Goal: Task Accomplishment & Management: Manage account settings

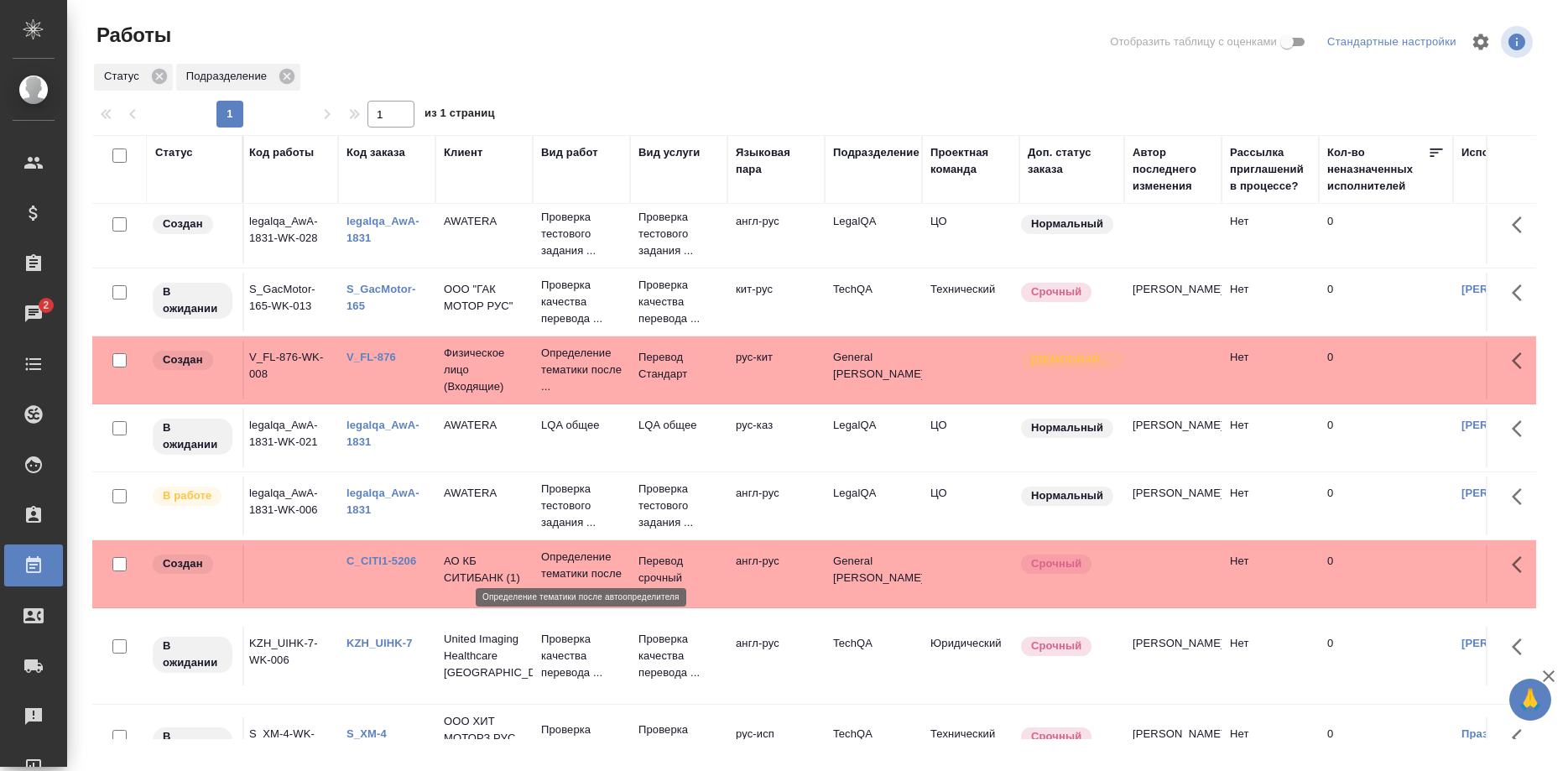
scroll to position [462, 4]
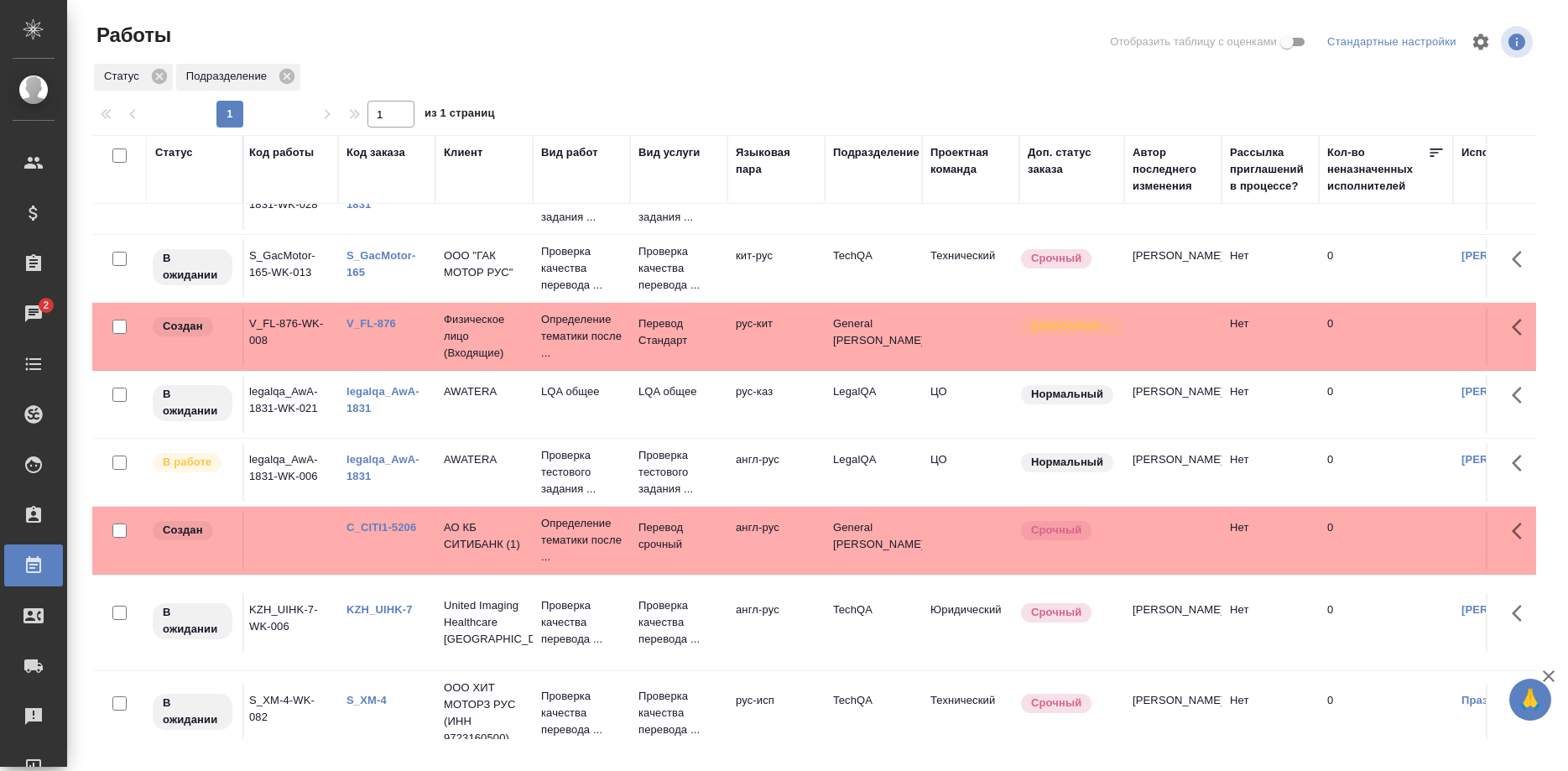
click at [361, 386] on link "legalqa_AwA-1831" at bounding box center [383, 400] width 73 height 30
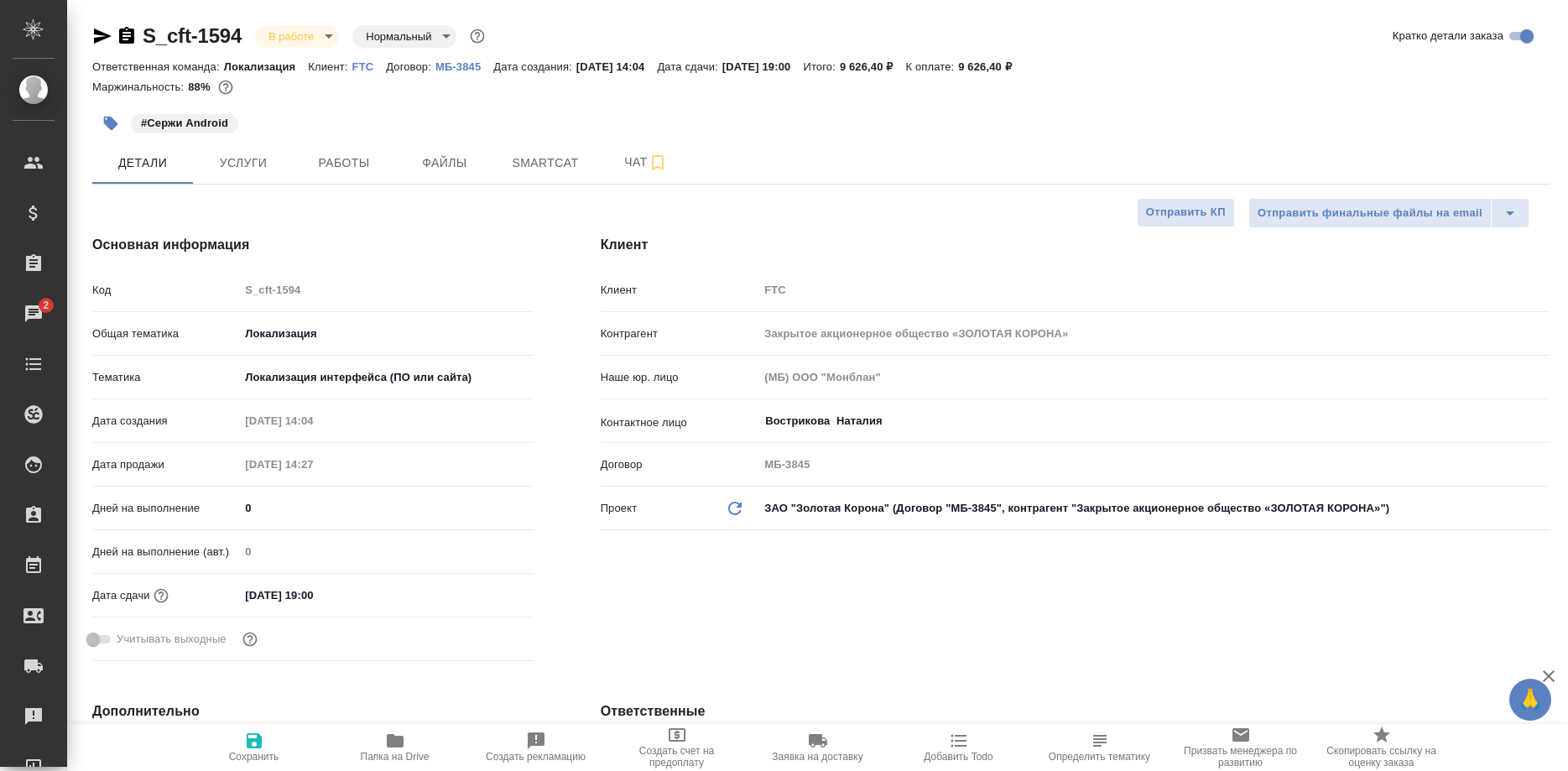
select select "RU"
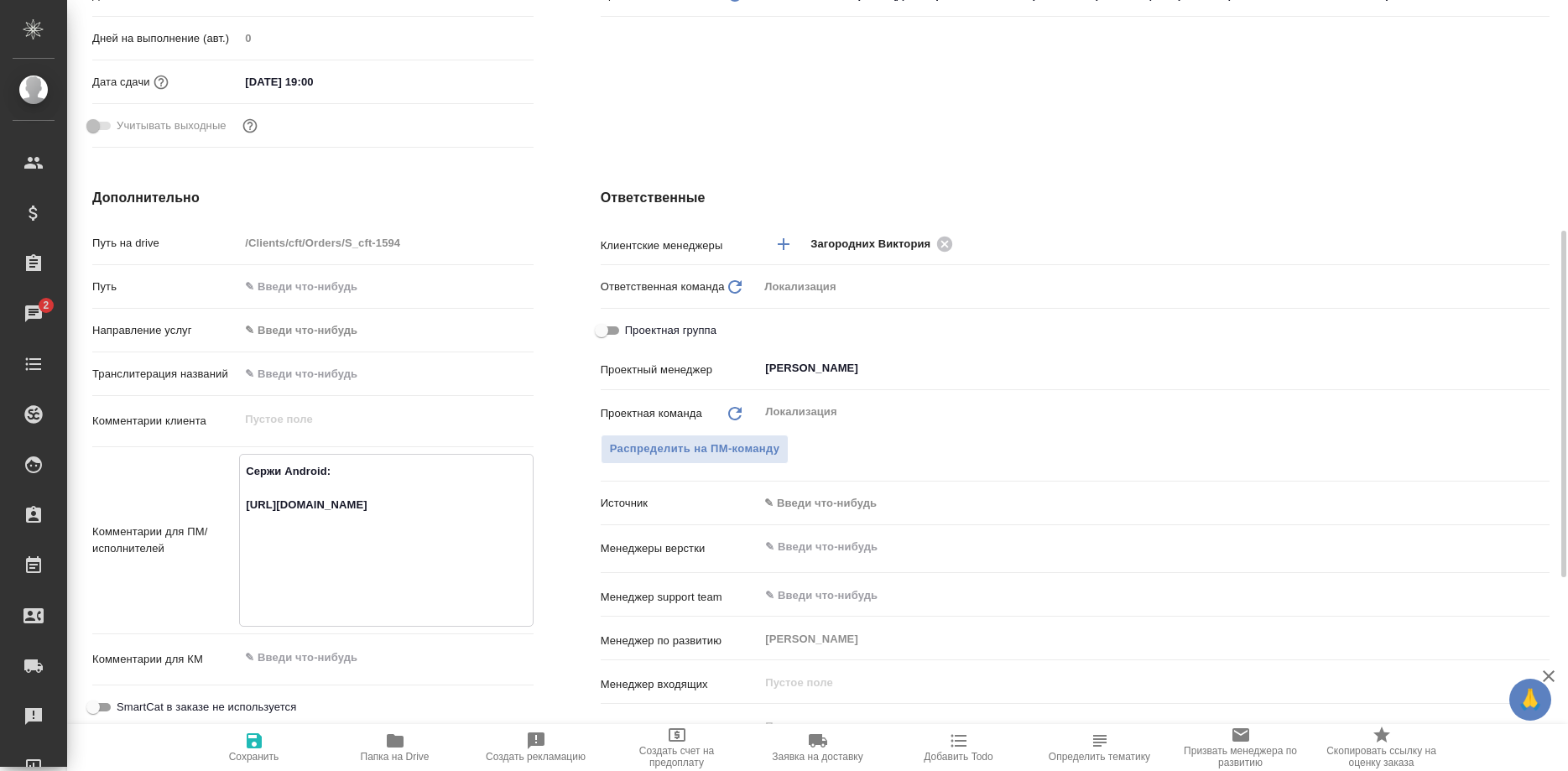
click at [538, 219] on div "Дополнительно Путь на drive /Clients/cft/Orders/S_cft-1594 Путь Направление усл…" at bounding box center [313, 505] width 508 height 702
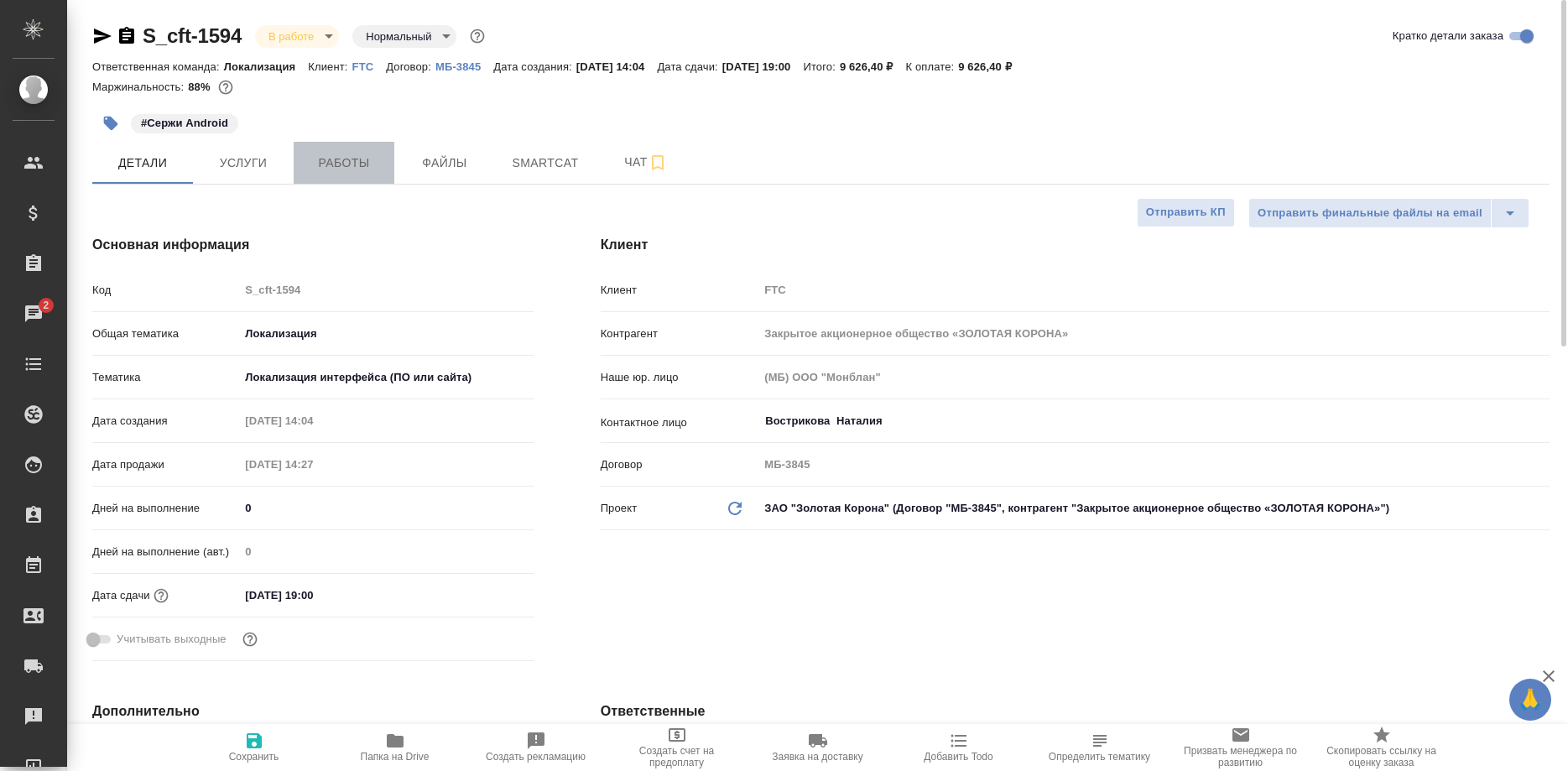
click at [349, 174] on button "Работы" at bounding box center [343, 163] width 101 height 42
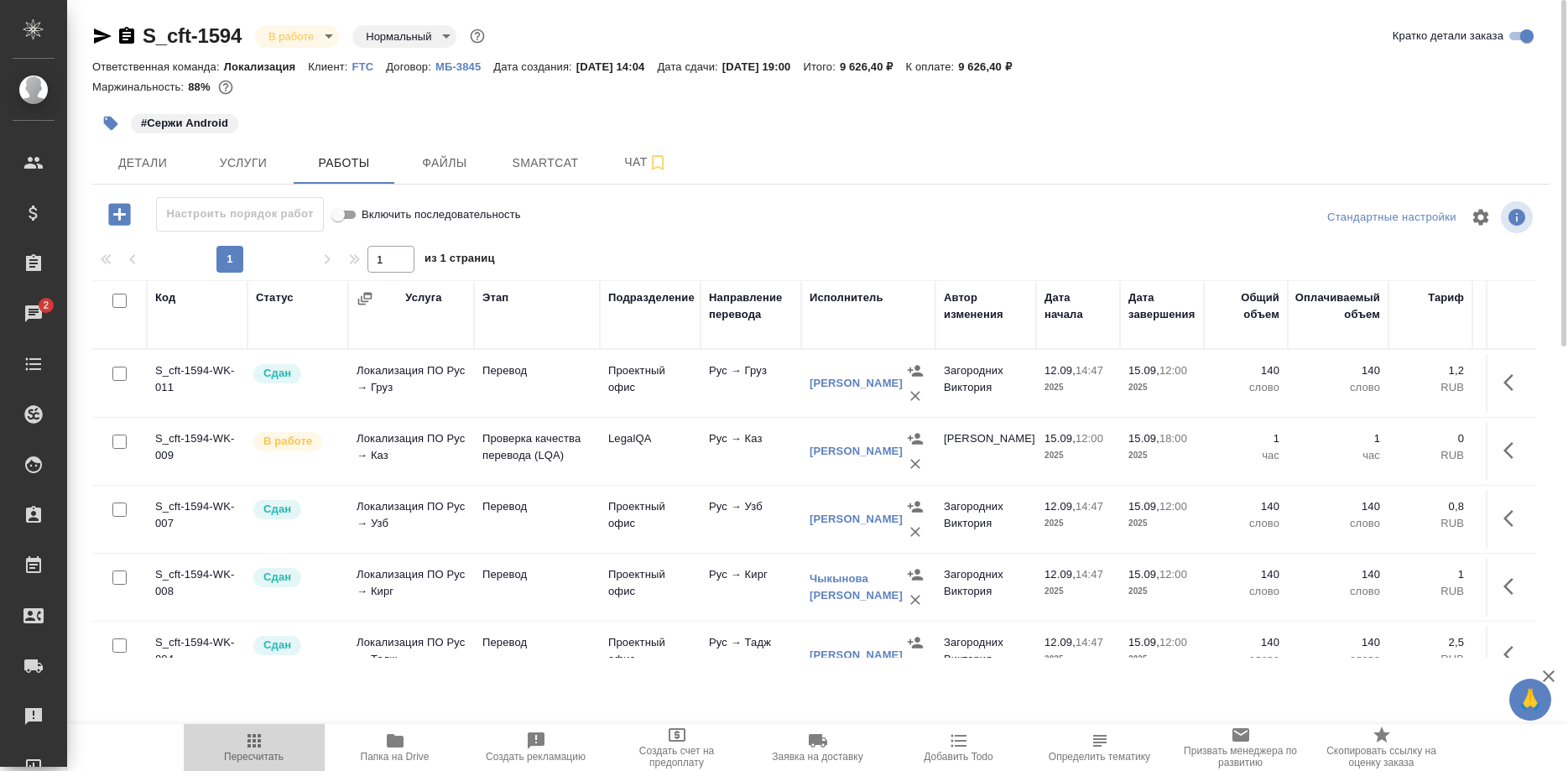
click at [242, 749] on span "Пересчитать" at bounding box center [254, 747] width 121 height 32
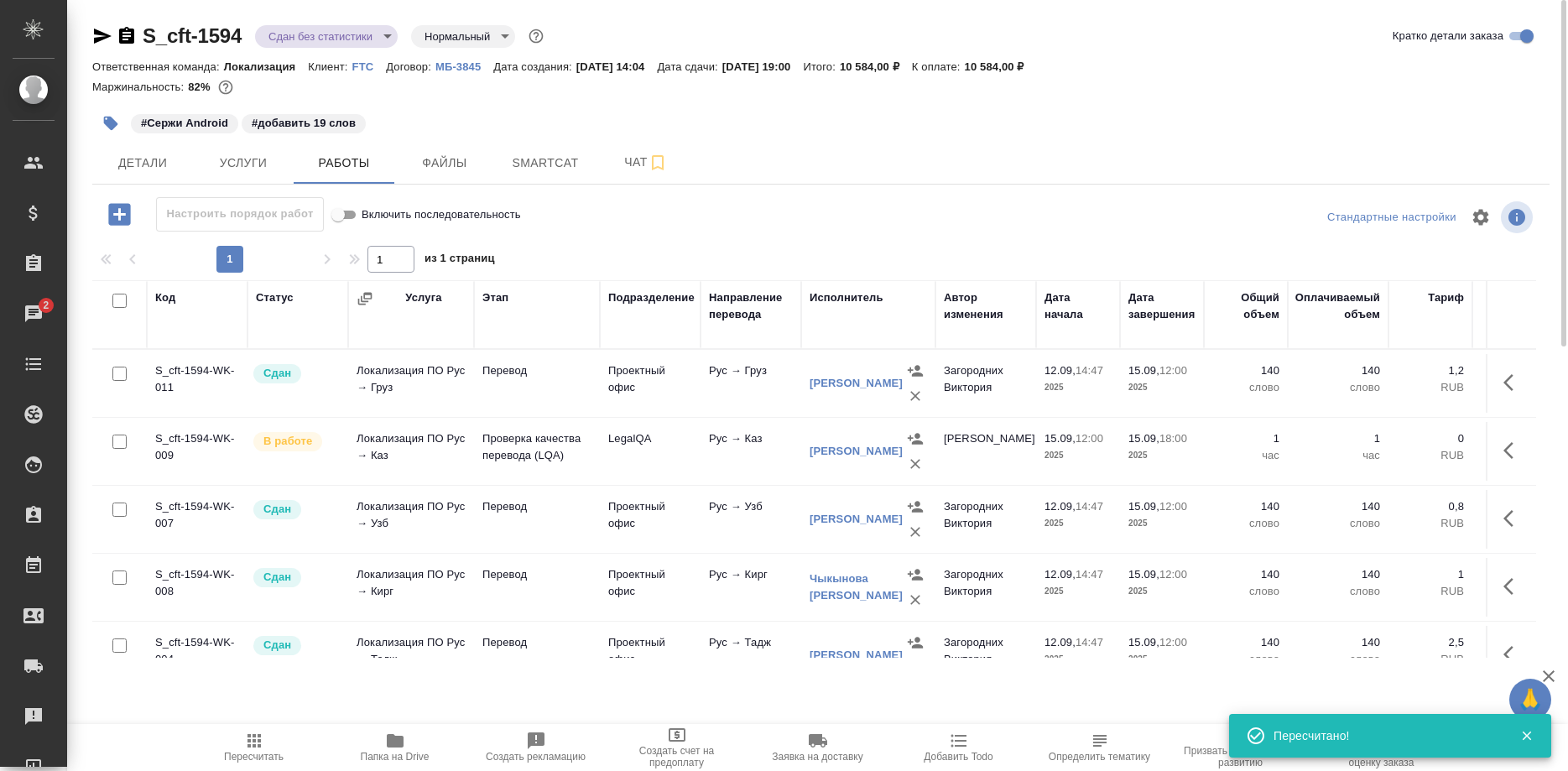
type input "distributed"
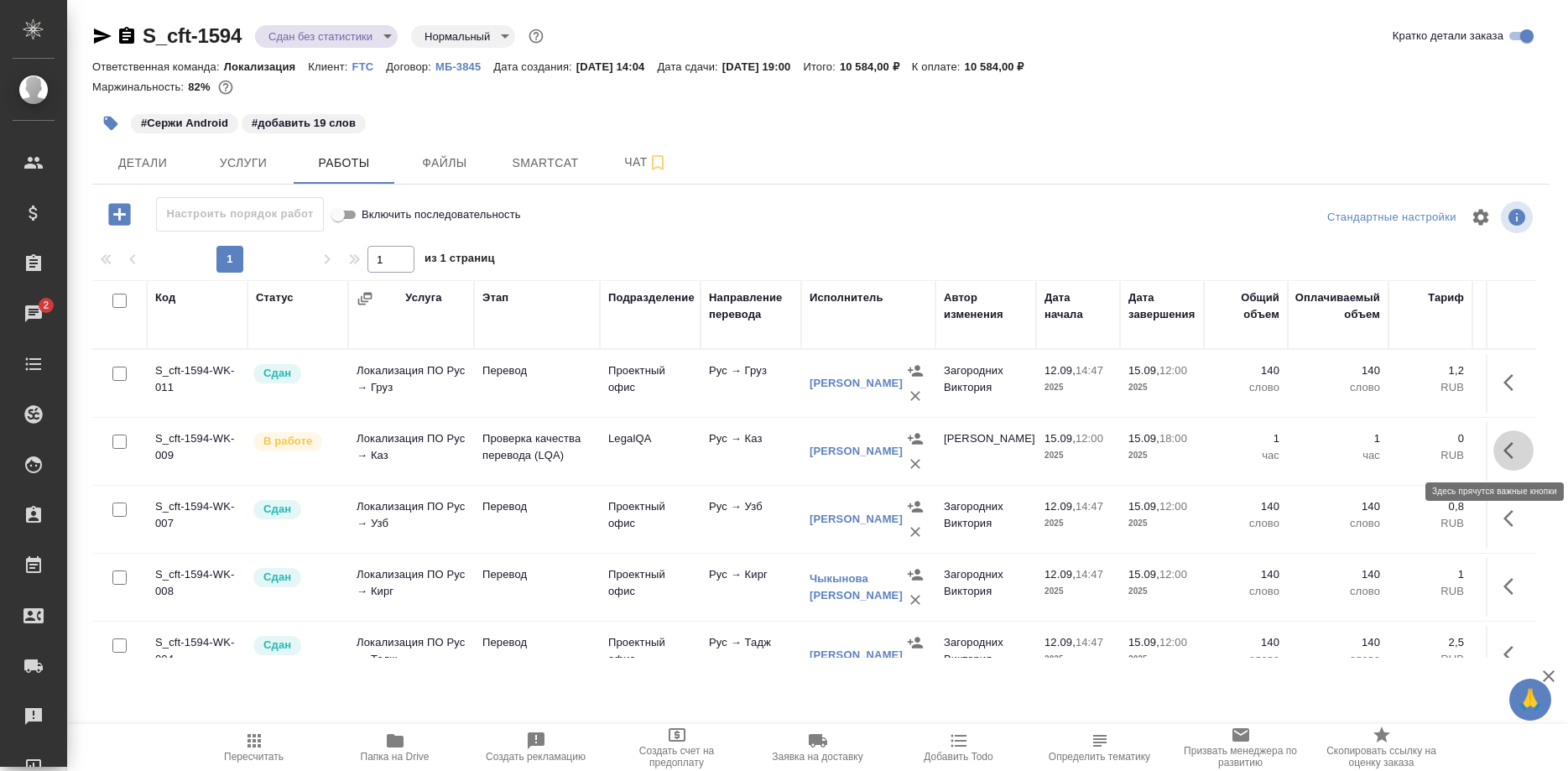
click at [1504, 450] on icon "button" at bounding box center [1508, 450] width 10 height 17
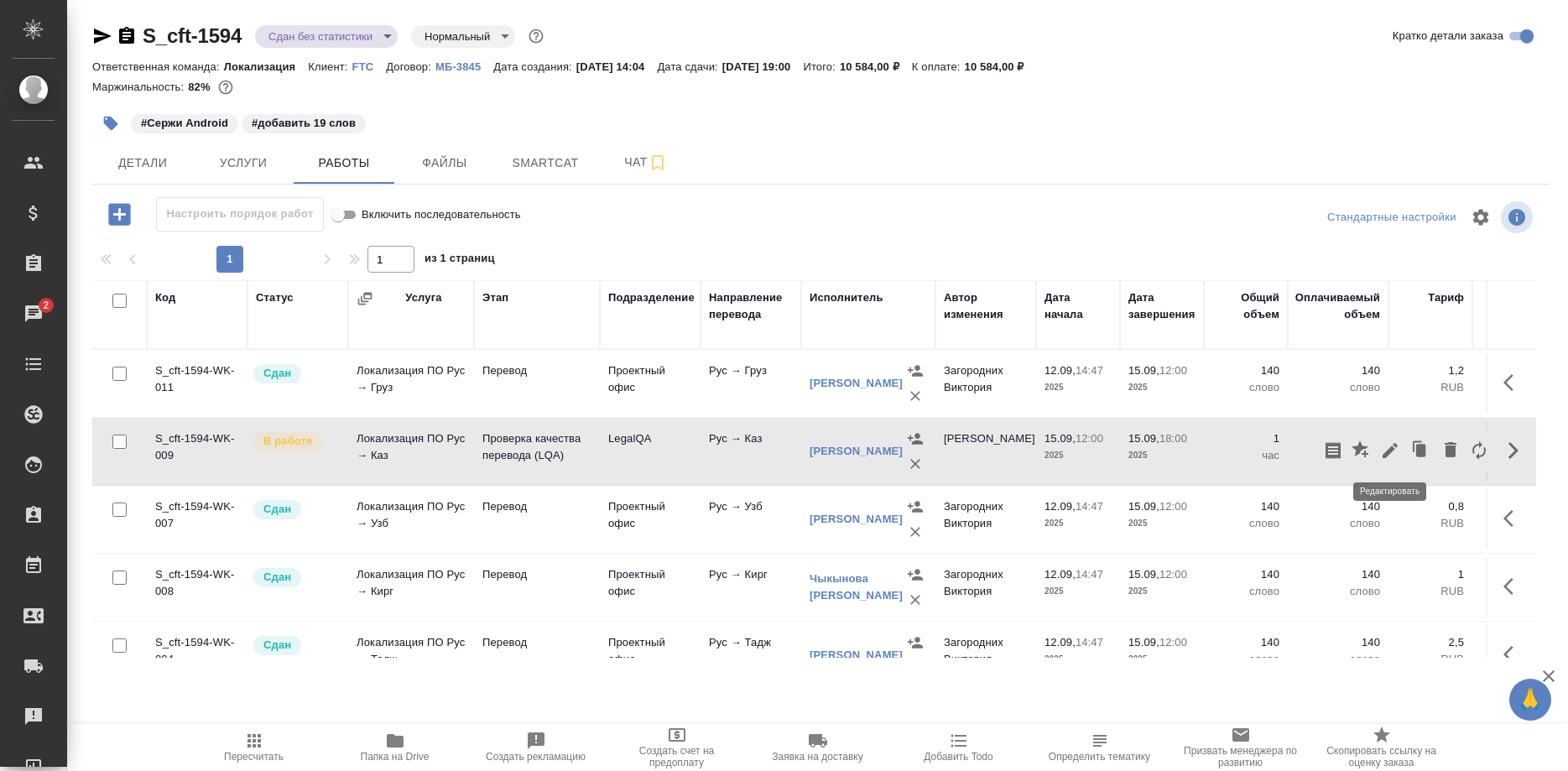
click at [1388, 449] on icon "button" at bounding box center [1390, 450] width 21 height 21
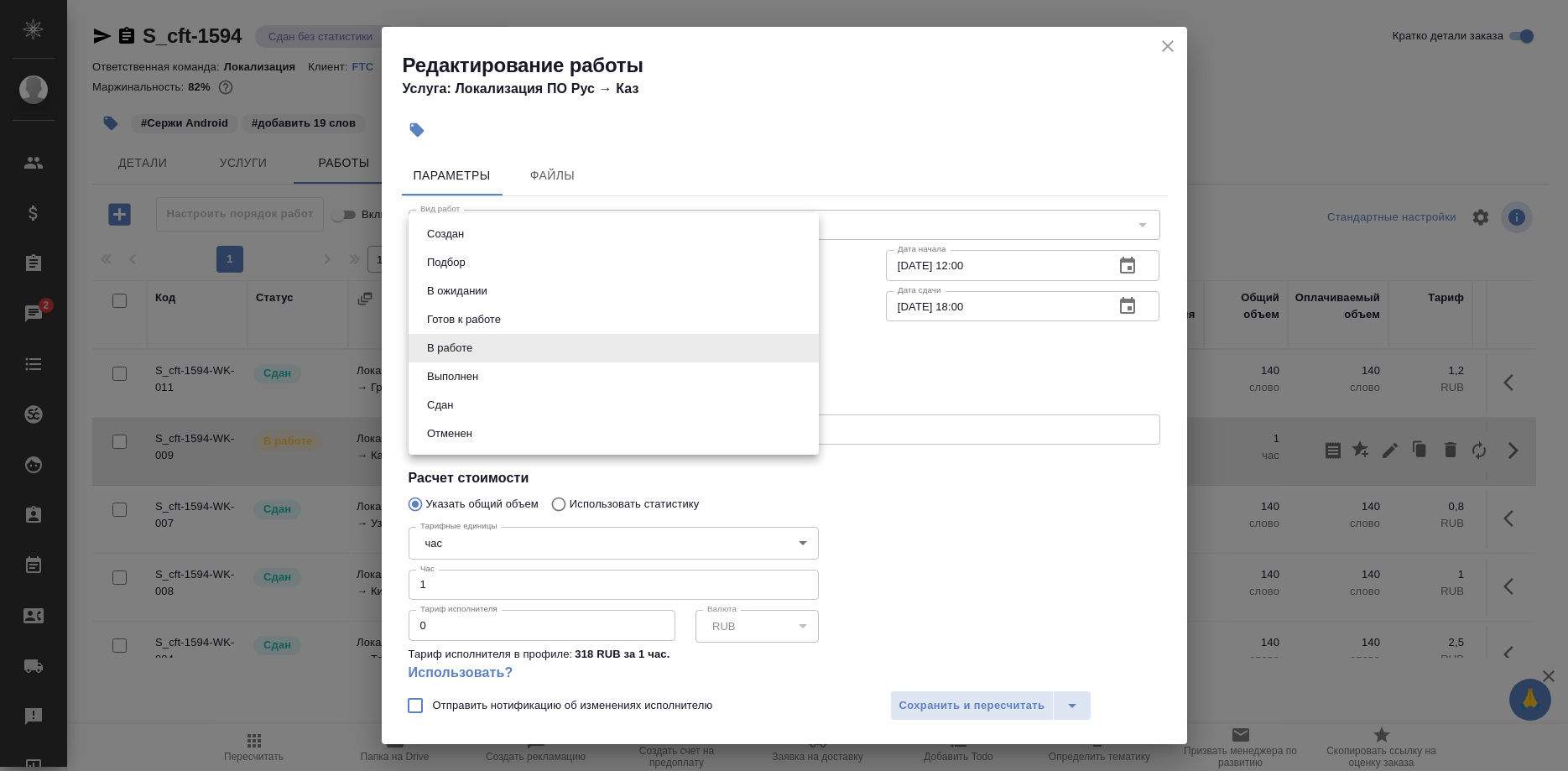
click at [716, 359] on body "🙏 .cls-1 fill:#fff; AWATERA [PERSON_NAME] Спецификации Заказы 2 Чаты Todo Проек…" at bounding box center [784, 386] width 1568 height 771
click at [535, 406] on li "Сдан" at bounding box center [614, 405] width 411 height 29
type input "closed"
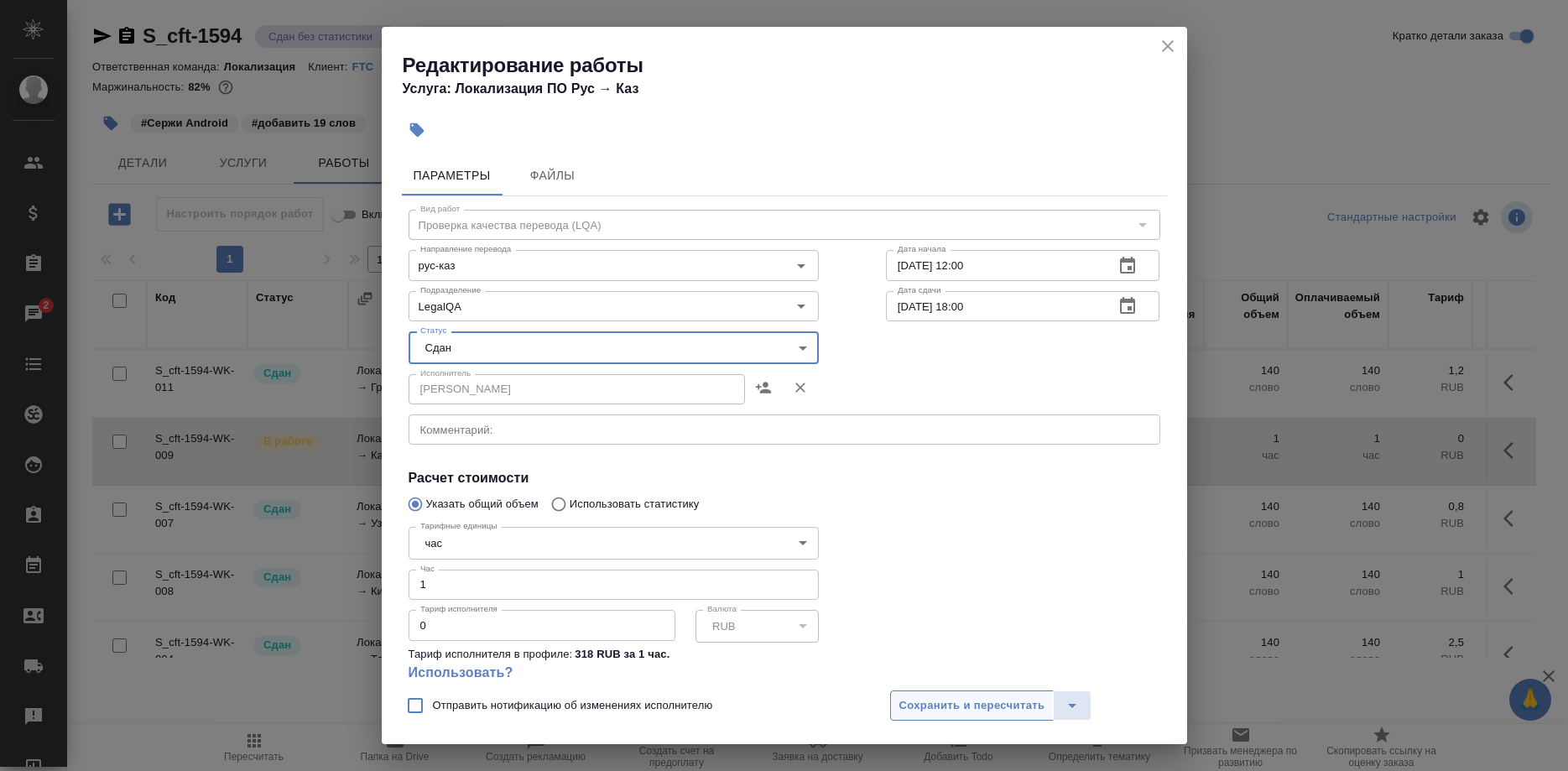
click at [915, 697] on span "Сохранить и пересчитать" at bounding box center [972, 707] width 146 height 20
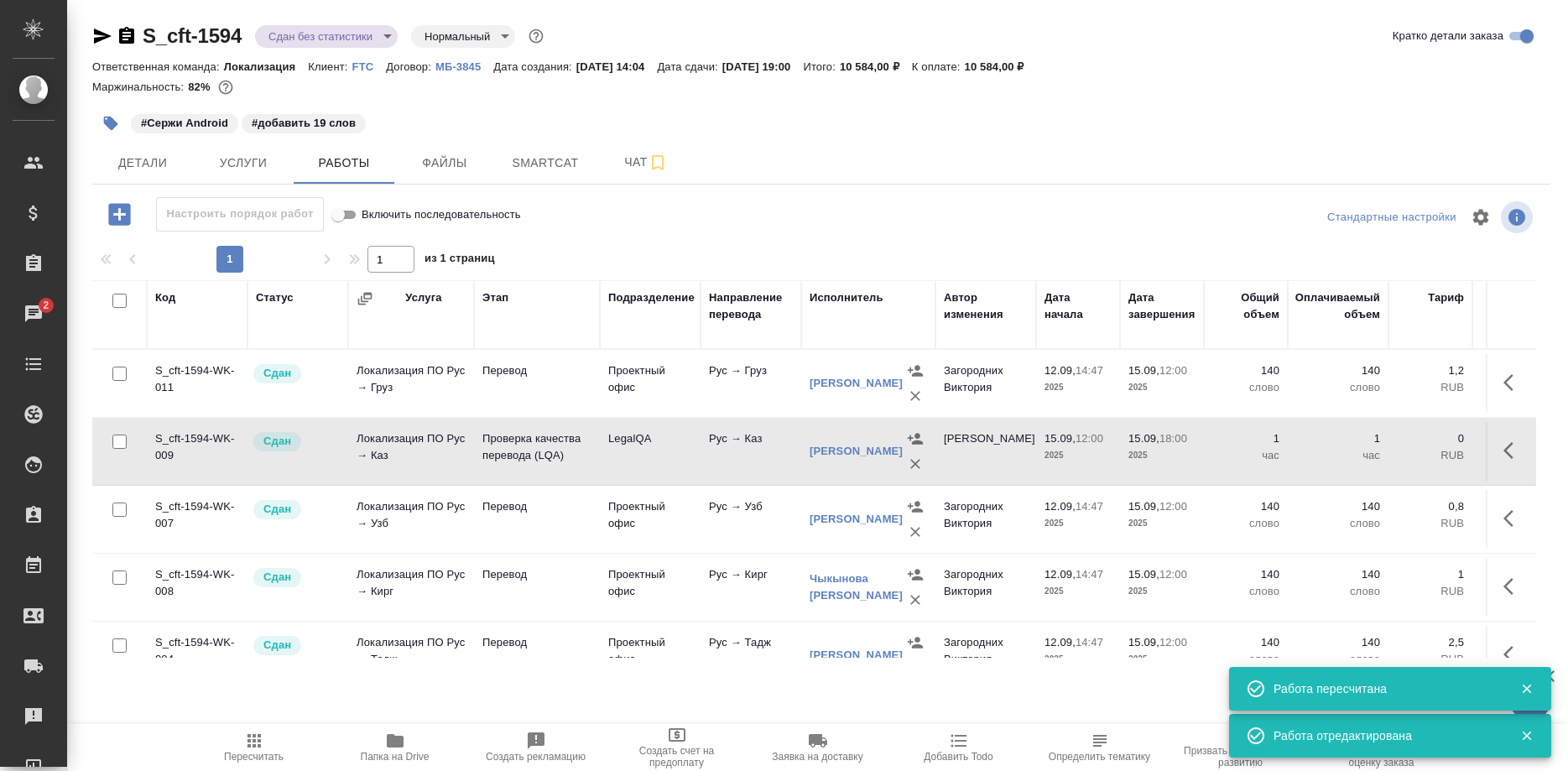
click at [255, 740] on icon "button" at bounding box center [254, 741] width 13 height 13
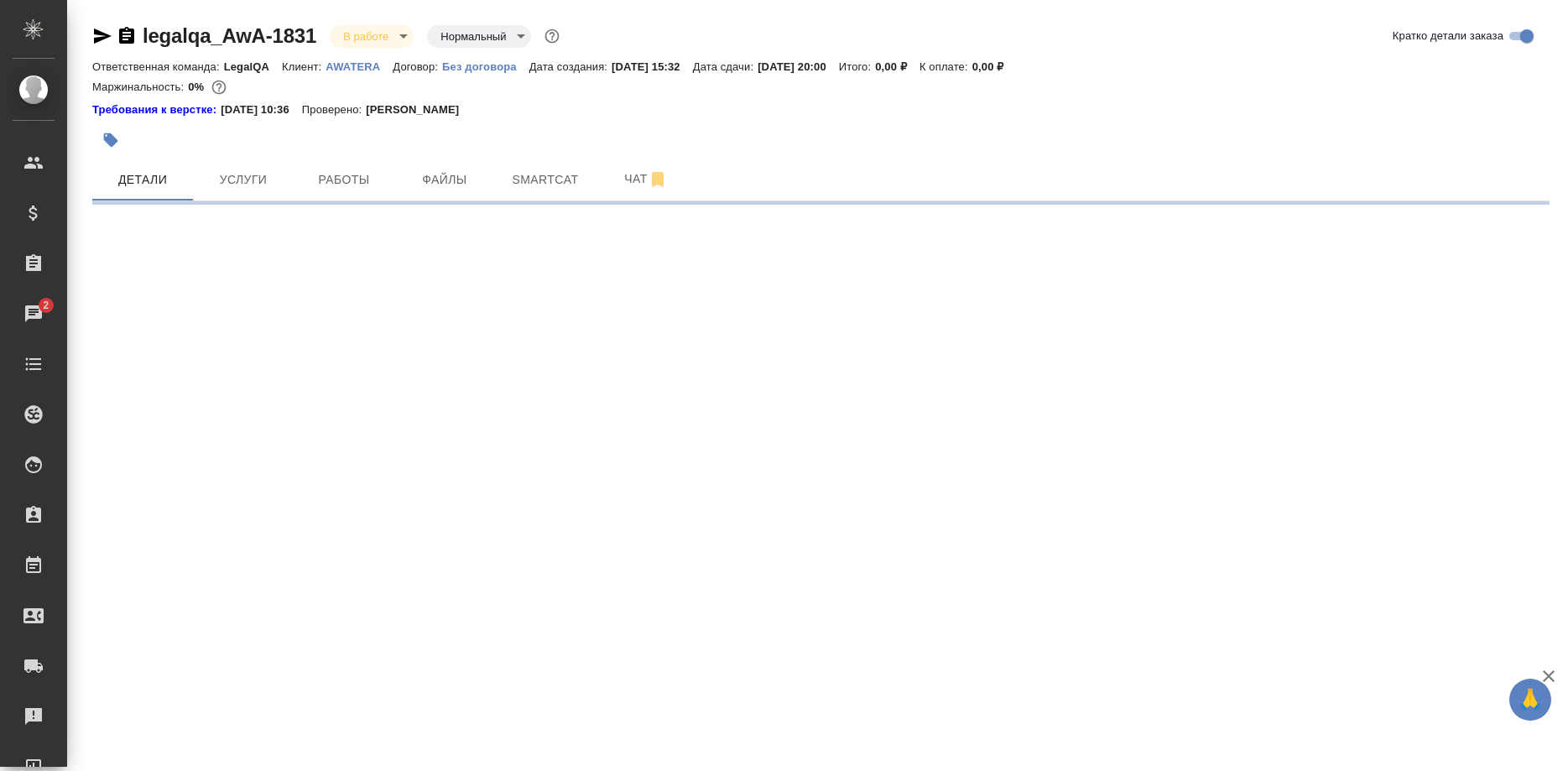
select select "RU"
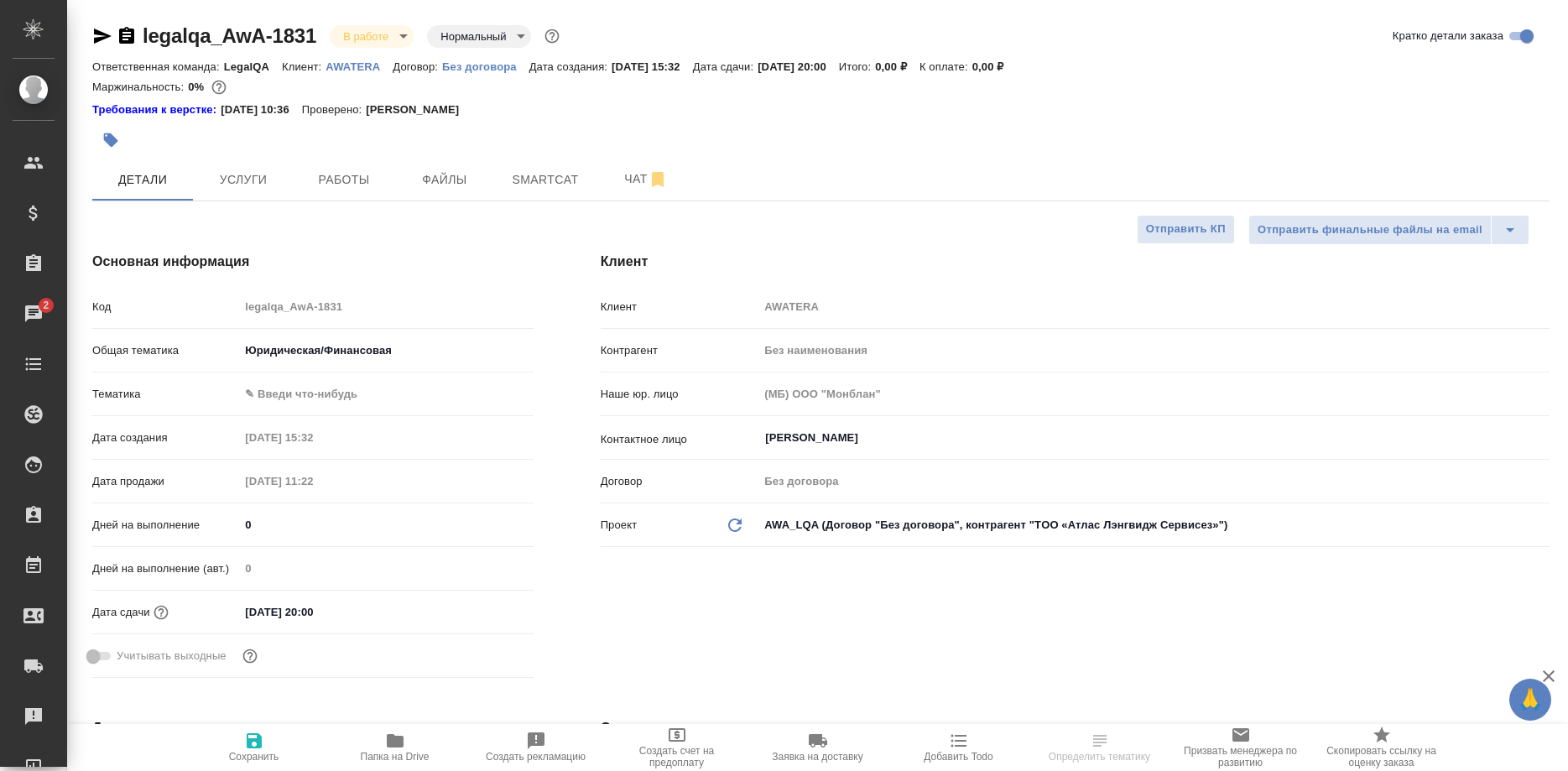
type textarea "x"
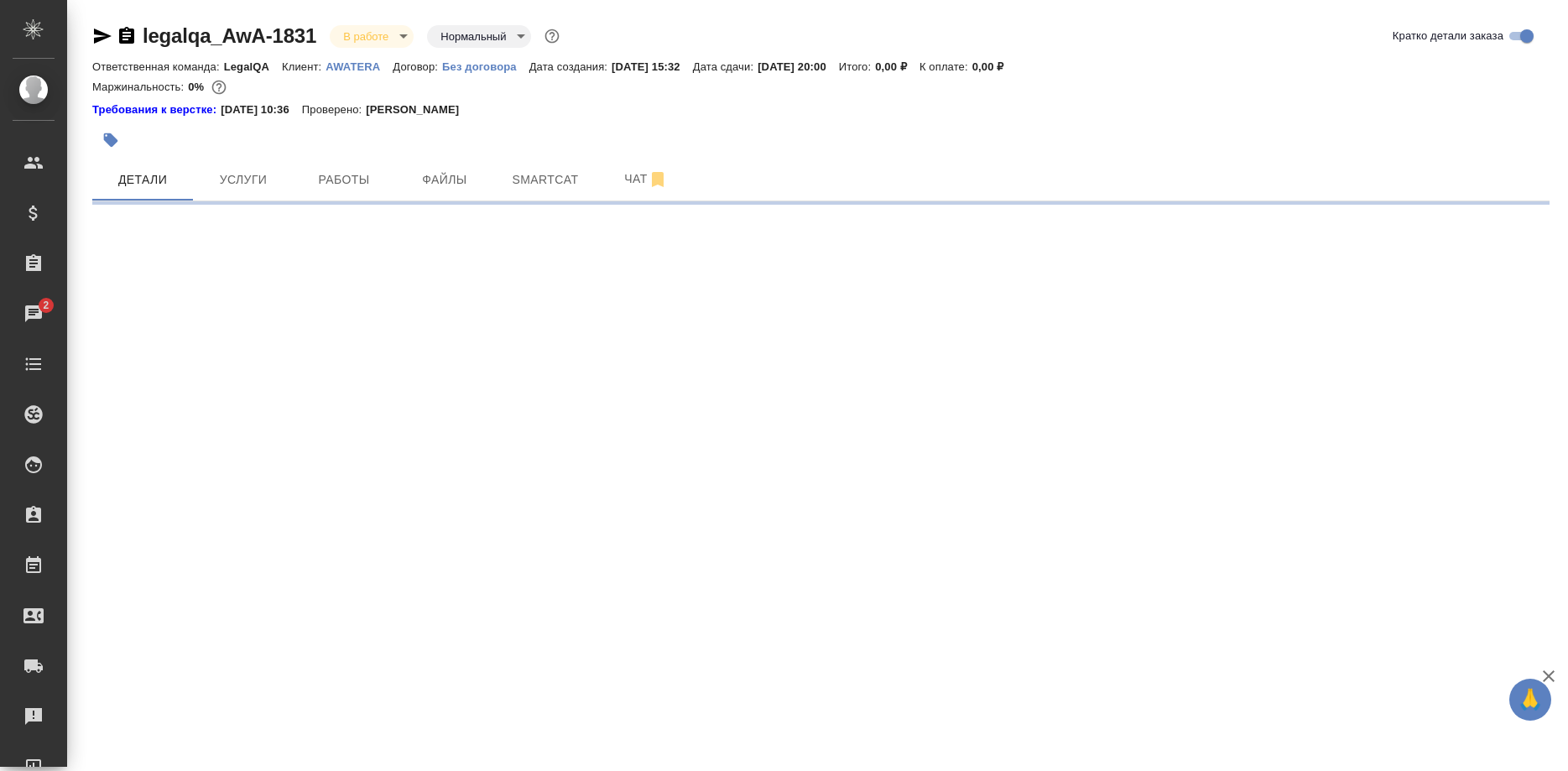
select select "RU"
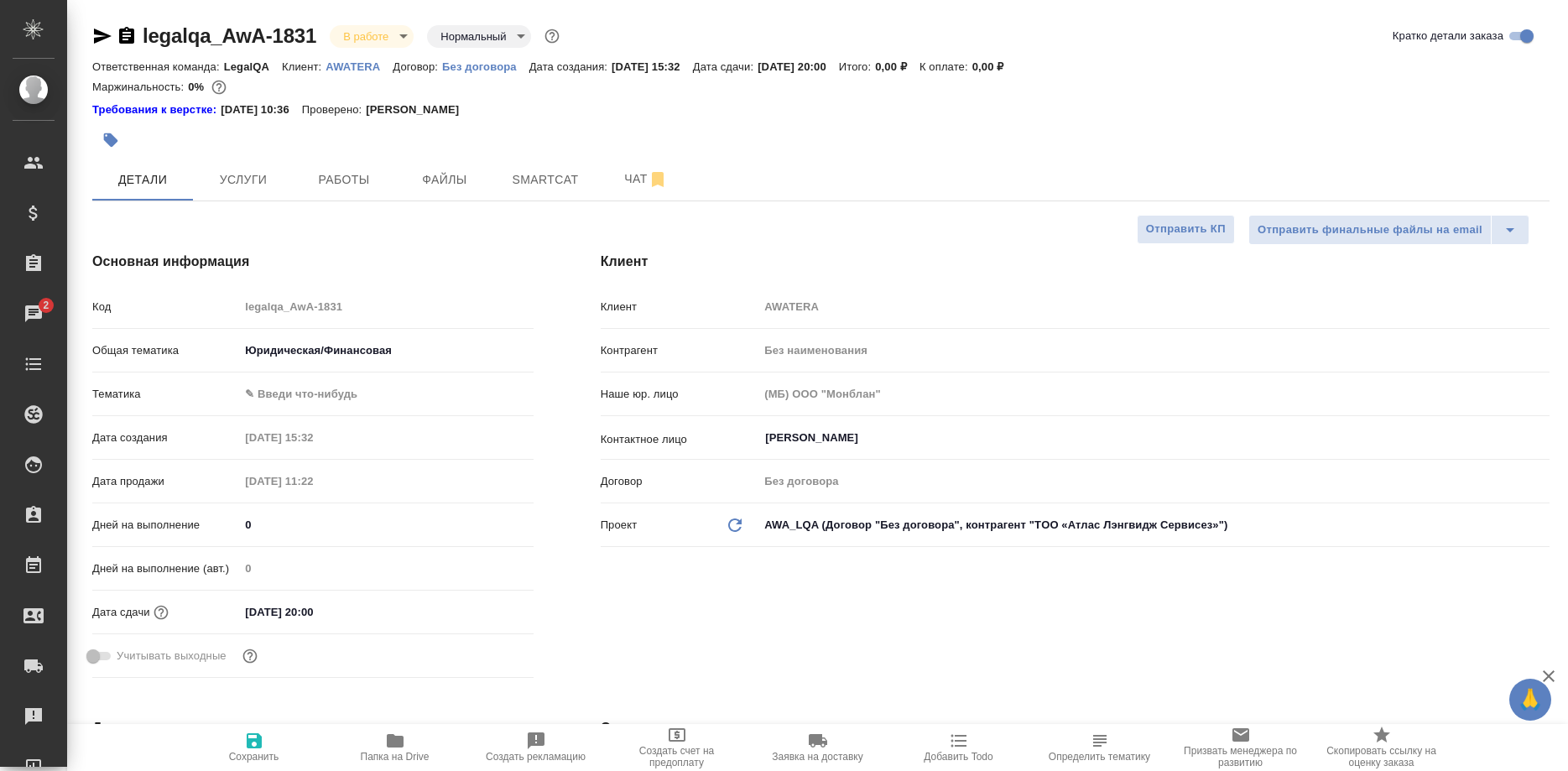
type textarea "x"
click at [326, 172] on span "Работы" at bounding box center [344, 179] width 81 height 21
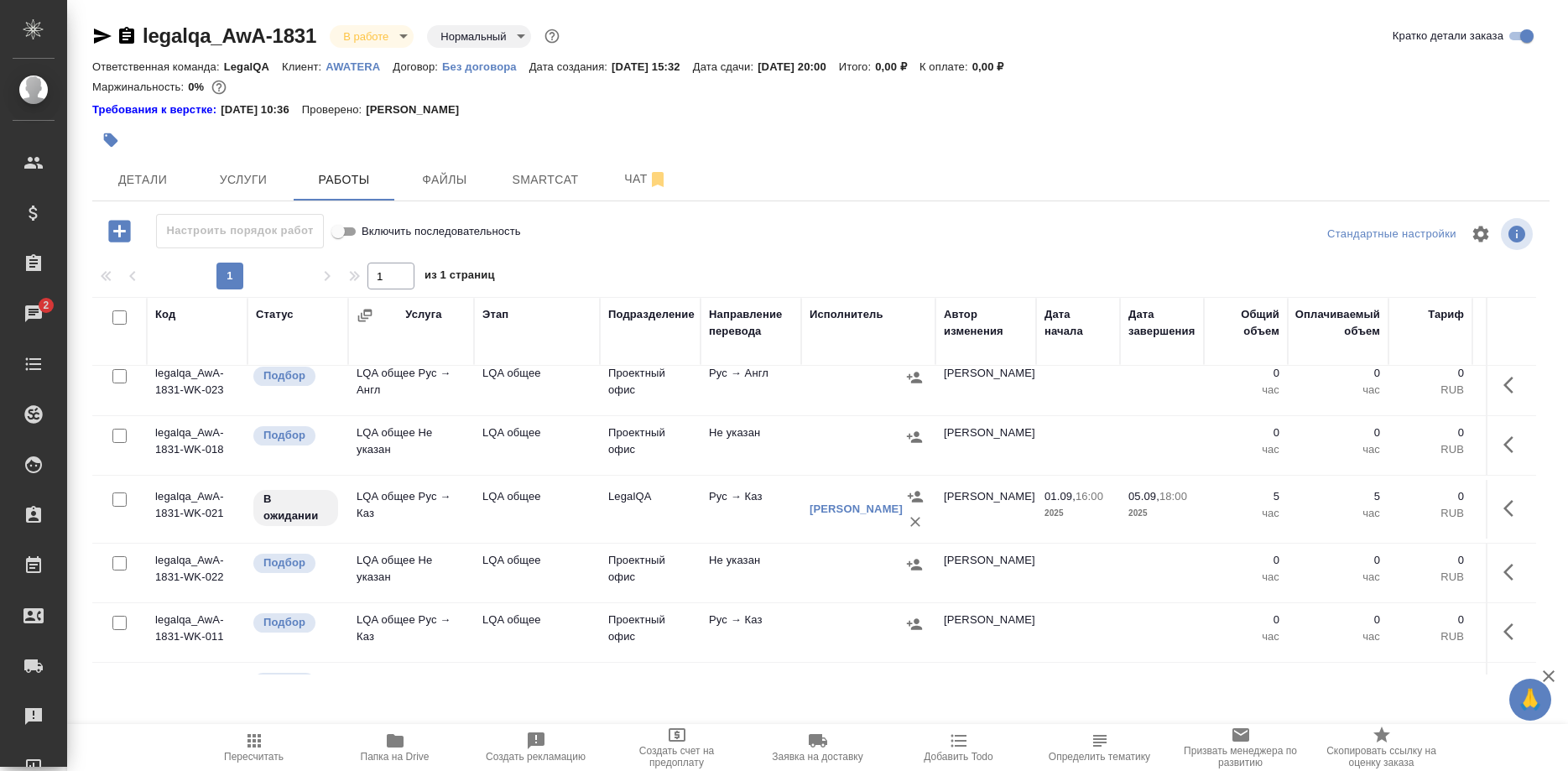
scroll to position [343, 0]
click at [1498, 511] on button "button" at bounding box center [1513, 507] width 40 height 40
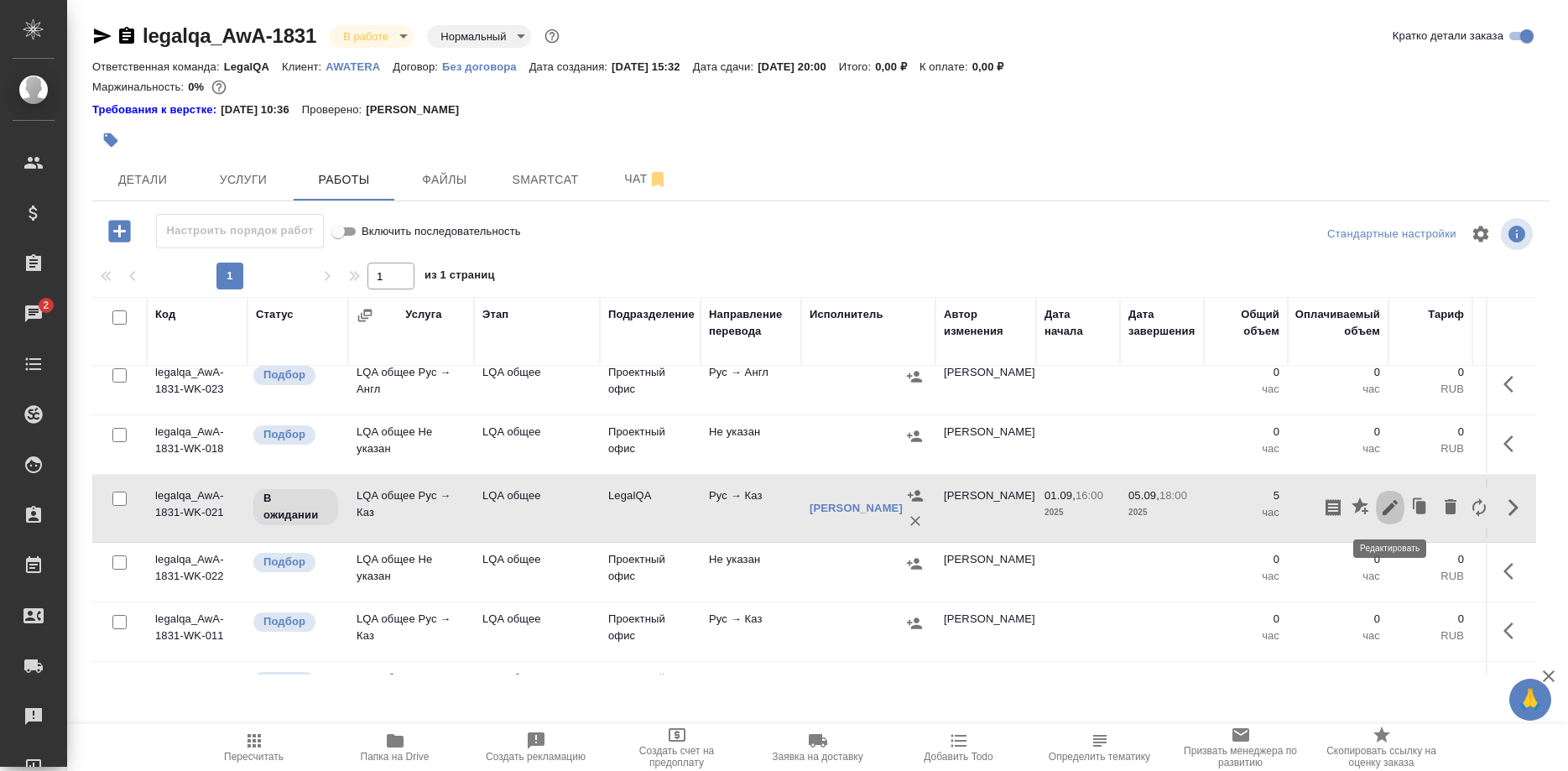
click at [1392, 509] on icon "button" at bounding box center [1390, 507] width 21 height 21
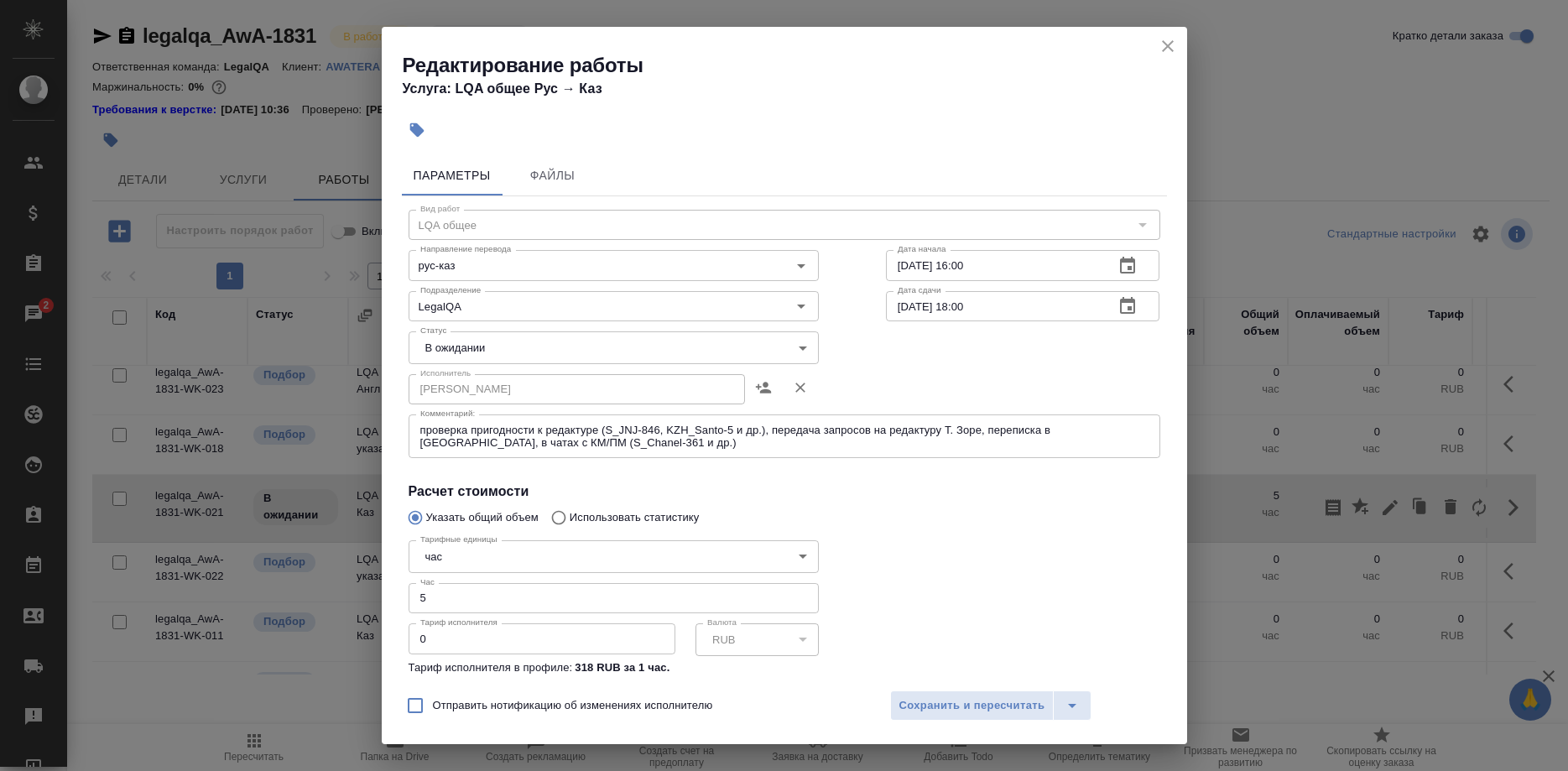
click at [1213, 436] on div "Редактирование работы Услуга: LQA общее Рус → Каз Параметры Файлы Вид работ LQA…" at bounding box center [784, 386] width 1568 height 771
click at [1231, 409] on div "Редактирование работы Услуга: LQA общее Рус → Каз Параметры Файлы Вид работ LQA…" at bounding box center [784, 386] width 1568 height 771
click at [1165, 48] on icon "close" at bounding box center [1167, 46] width 12 height 12
